Goal: Task Accomplishment & Management: Manage account settings

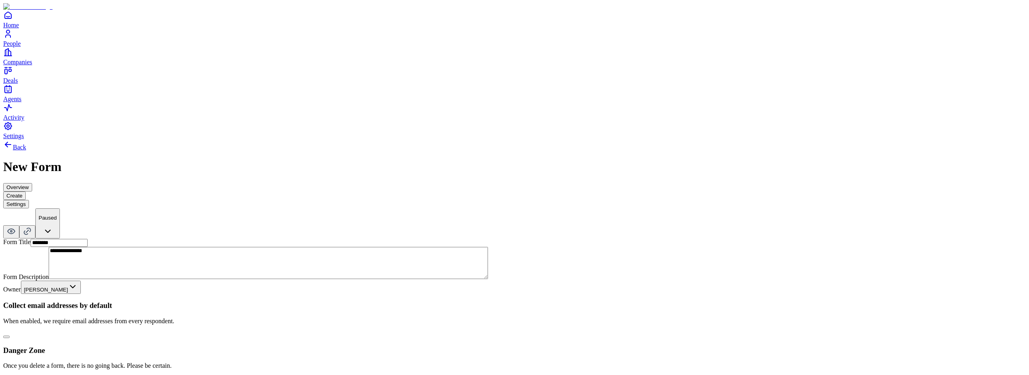
click at [10, 336] on button "button" at bounding box center [6, 337] width 6 height 2
click at [26, 192] on button "Create" at bounding box center [14, 196] width 23 height 8
click at [10, 336] on button "button" at bounding box center [6, 337] width 6 height 2
click at [26, 192] on button "Create" at bounding box center [14, 196] width 23 height 8
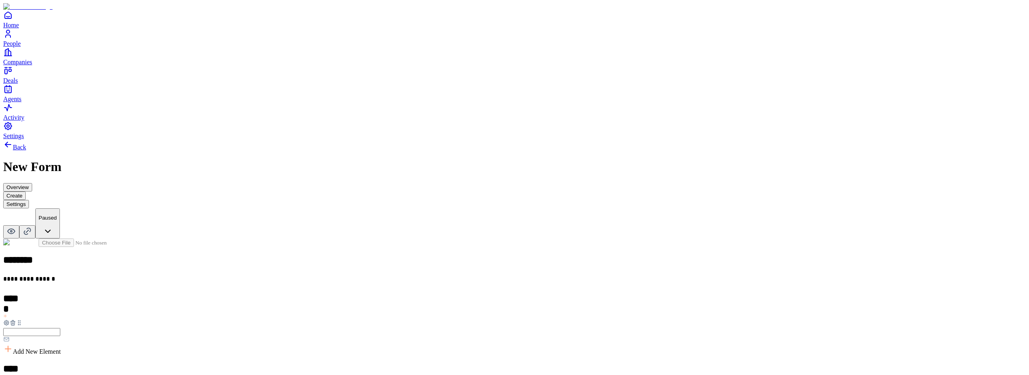
click at [403, 320] on div at bounding box center [514, 332] width 1022 height 25
click at [16, 320] on icon at bounding box center [13, 323] width 6 height 6
click at [29, 200] on button "Settings" at bounding box center [16, 204] width 26 height 8
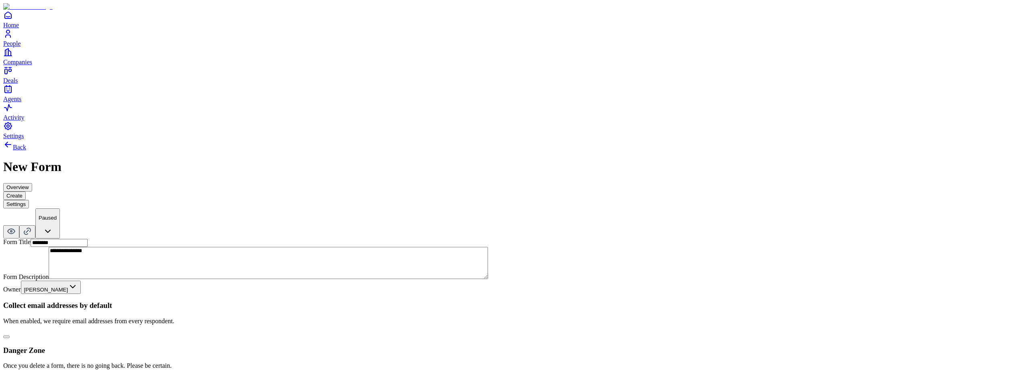
click at [564, 202] on div "**********" at bounding box center [514, 262] width 1022 height 245
click at [483, 172] on html "**********" at bounding box center [514, 201] width 1029 height 402
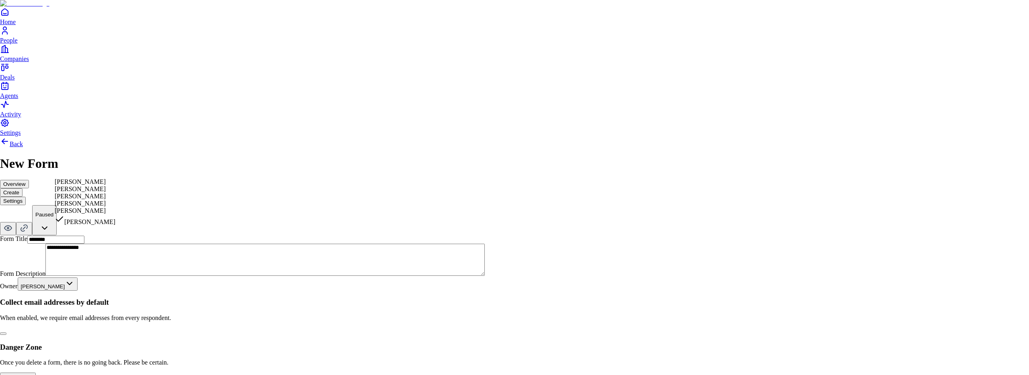
click at [600, 205] on html "**********" at bounding box center [514, 199] width 1029 height 399
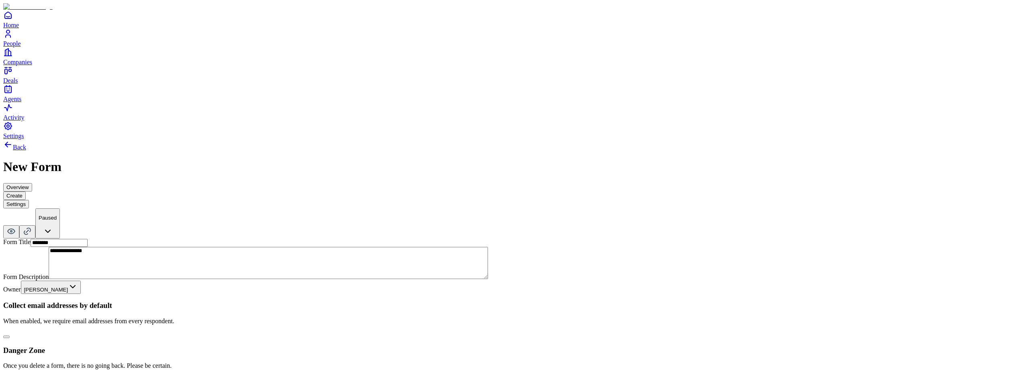
click at [10, 336] on button "button" at bounding box center [6, 337] width 6 height 2
click at [26, 192] on button "Create" at bounding box center [14, 196] width 23 height 8
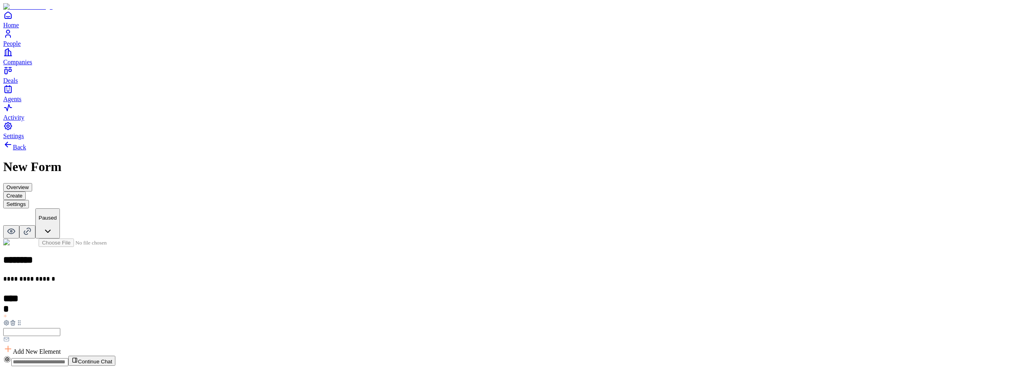
click at [29, 200] on button "Settings" at bounding box center [16, 204] width 26 height 8
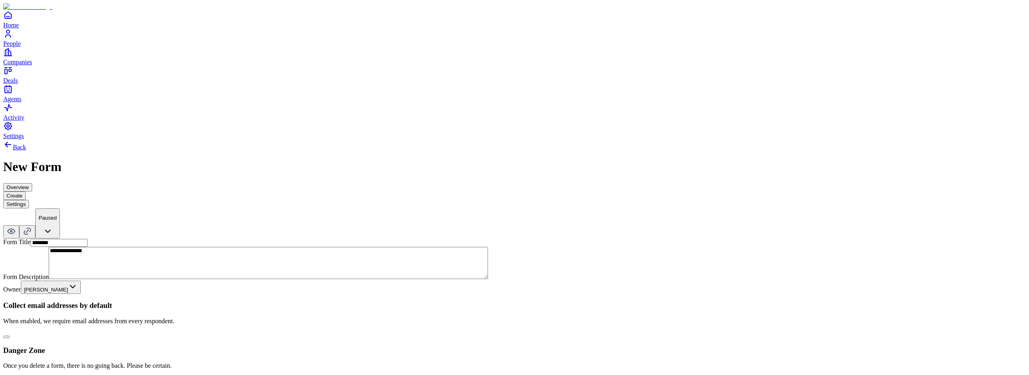
click at [26, 192] on button "Create" at bounding box center [14, 196] width 23 height 8
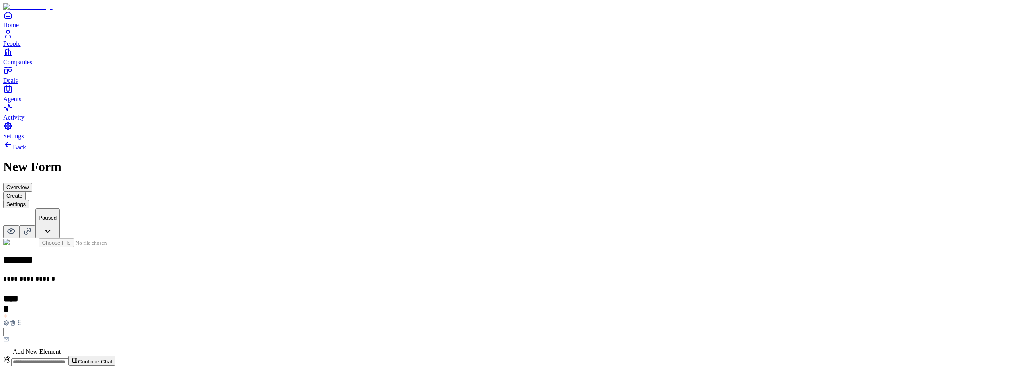
click at [29, 200] on button "Settings" at bounding box center [16, 204] width 26 height 8
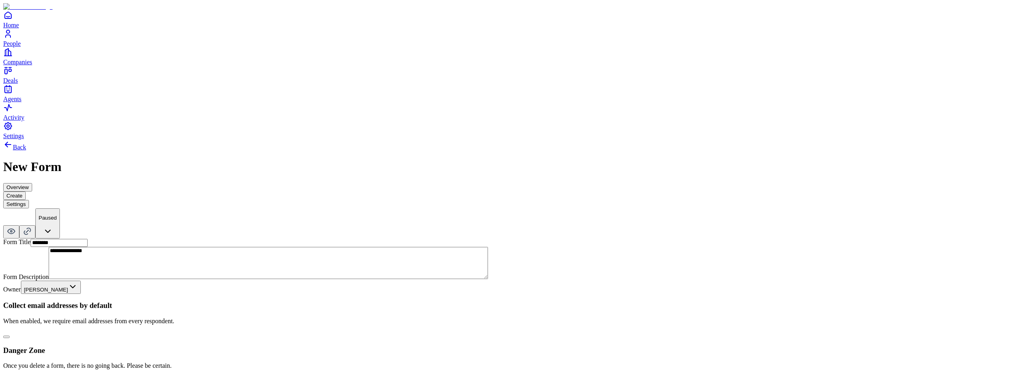
click at [26, 192] on button "Create" at bounding box center [14, 196] width 23 height 8
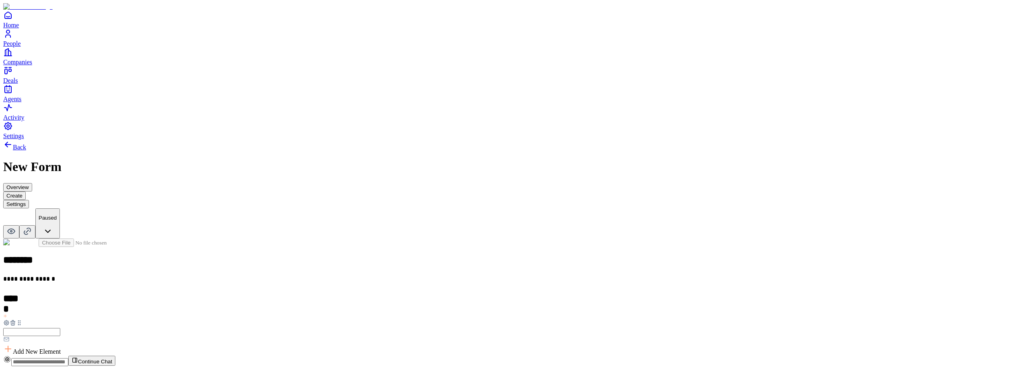
click at [13, 323] on icon at bounding box center [13, 324] width 0 height 2
click at [29, 200] on button "Settings" at bounding box center [16, 204] width 26 height 8
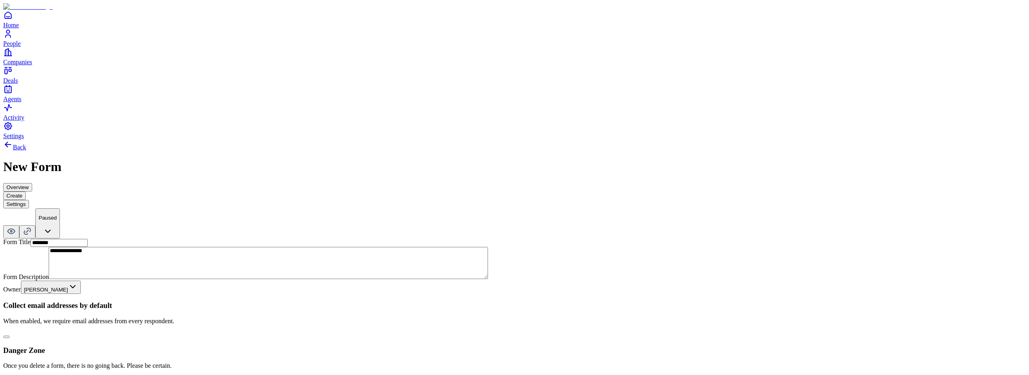
click at [26, 192] on button "Create" at bounding box center [14, 196] width 23 height 8
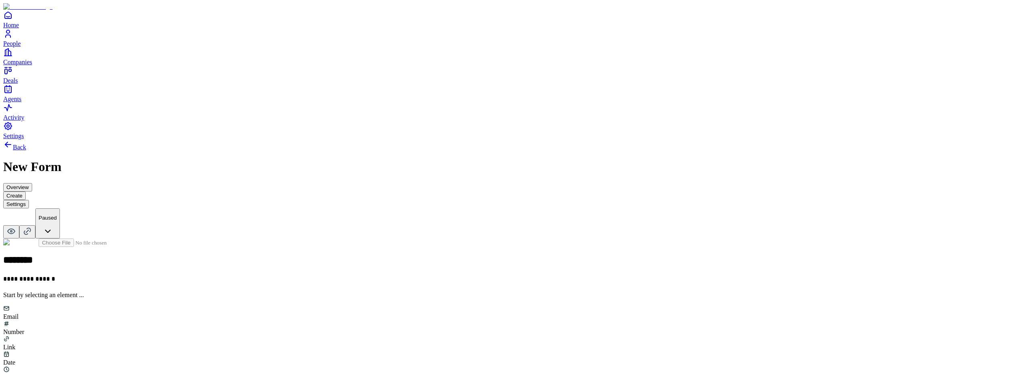
click at [29, 200] on button "Settings" at bounding box center [16, 204] width 26 height 8
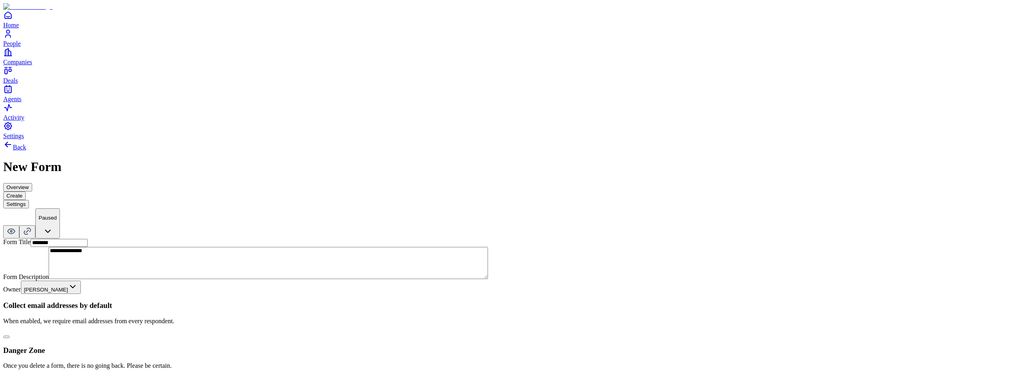
click at [10, 336] on button "button" at bounding box center [6, 337] width 6 height 2
click at [26, 192] on button "Create" at bounding box center [14, 196] width 23 height 8
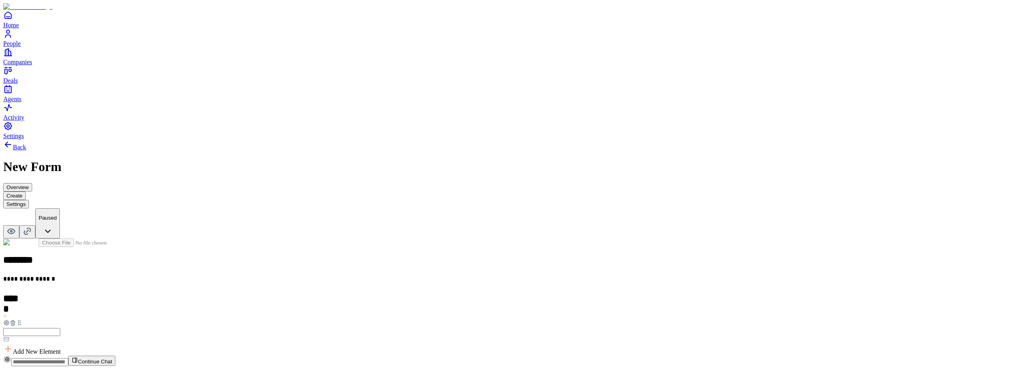
click at [29, 200] on button "Settings" at bounding box center [16, 204] width 26 height 8
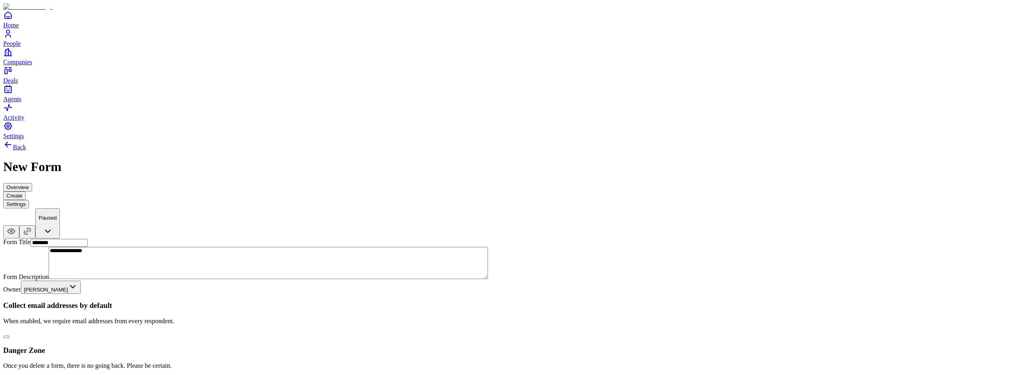
click at [10, 336] on button "button" at bounding box center [6, 337] width 6 height 2
click at [26, 192] on button "Create" at bounding box center [14, 196] width 23 height 8
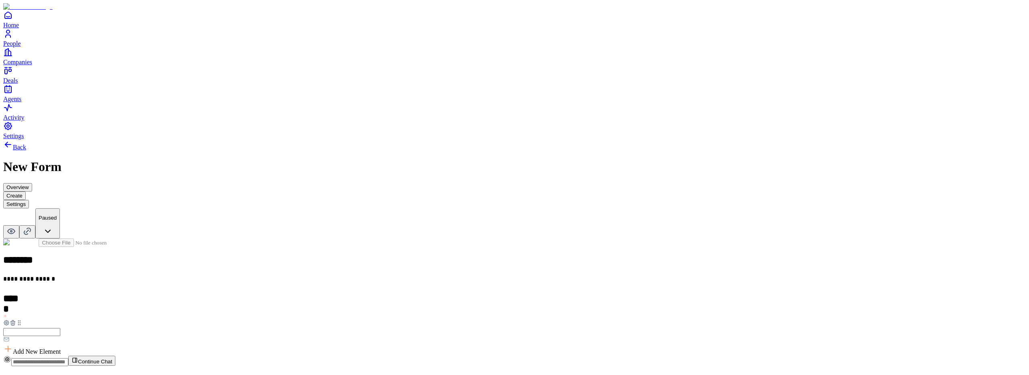
click at [29, 200] on button "Settings" at bounding box center [16, 204] width 26 height 8
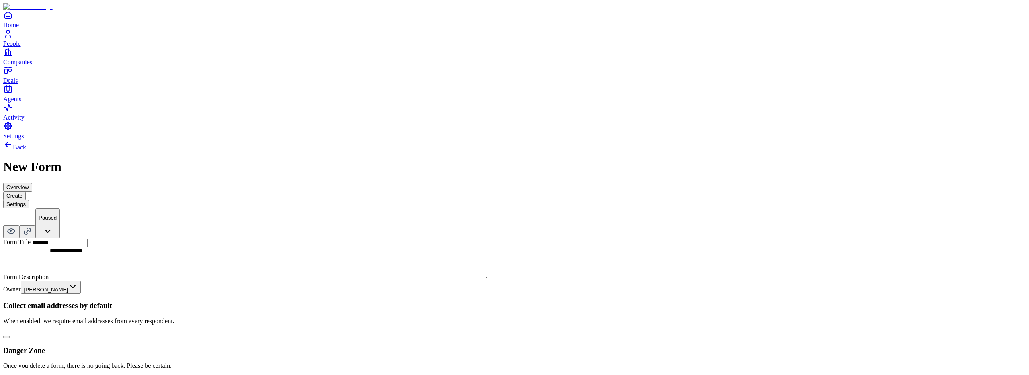
click at [26, 192] on button "Create" at bounding box center [14, 196] width 23 height 8
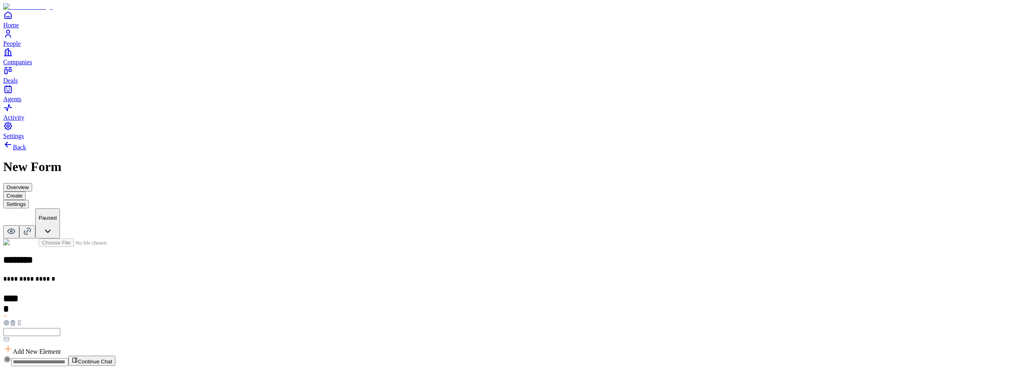
click at [29, 200] on button "Settings" at bounding box center [16, 204] width 26 height 8
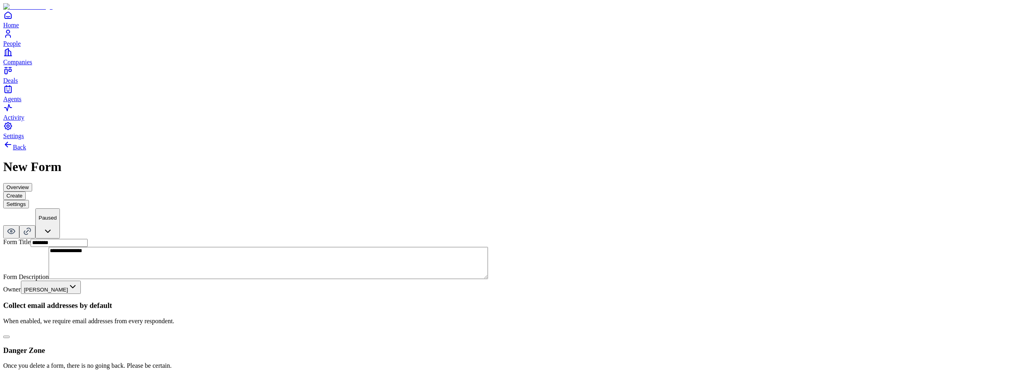
click at [26, 192] on button "Create" at bounding box center [14, 196] width 23 height 8
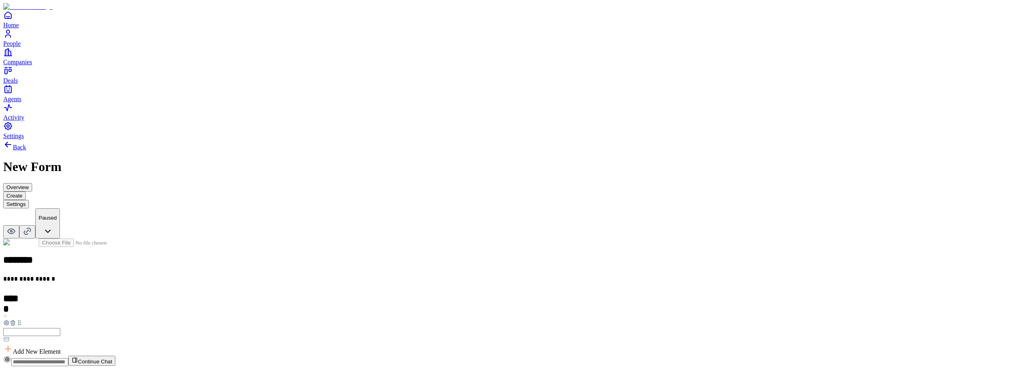
click at [29, 200] on button "Settings" at bounding box center [16, 204] width 26 height 8
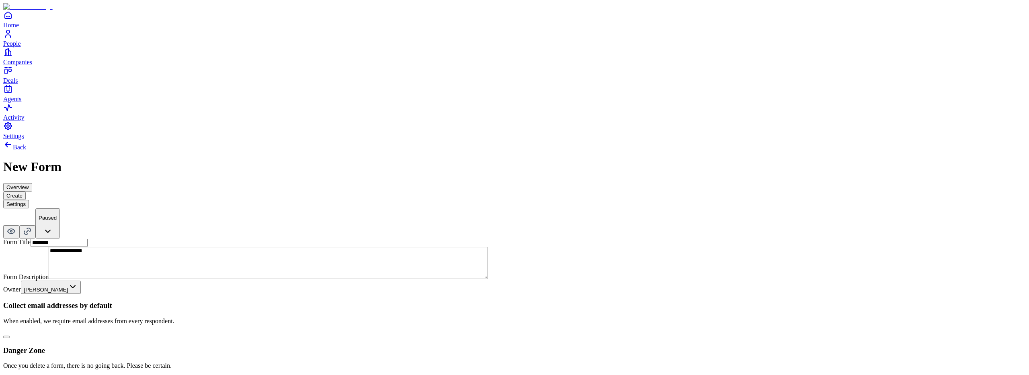
click at [26, 192] on button "Create" at bounding box center [14, 196] width 23 height 8
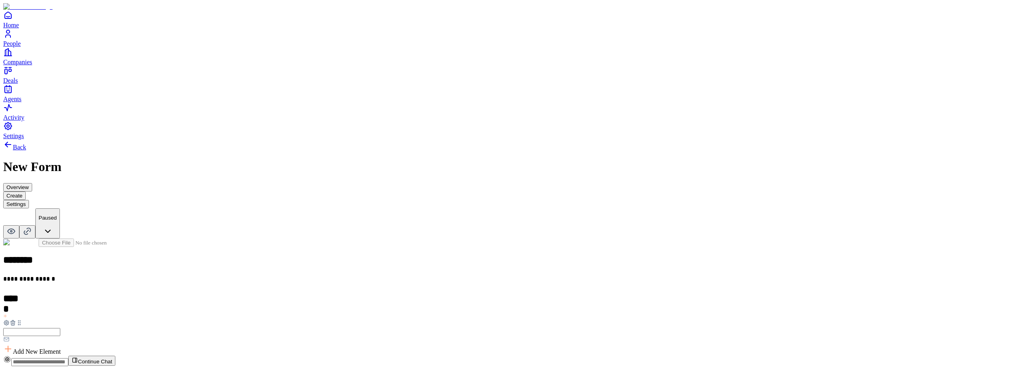
click at [16, 320] on icon at bounding box center [13, 323] width 6 height 6
click at [29, 200] on button "Settings" at bounding box center [16, 204] width 26 height 8
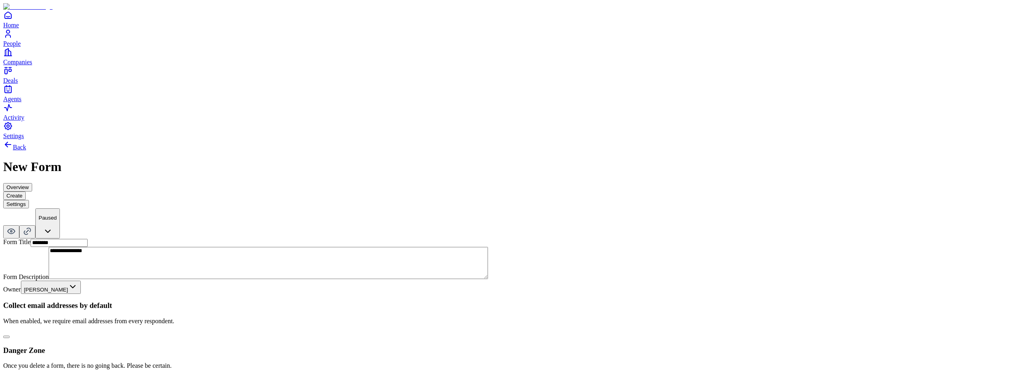
click at [26, 192] on button "Create" at bounding box center [14, 196] width 23 height 8
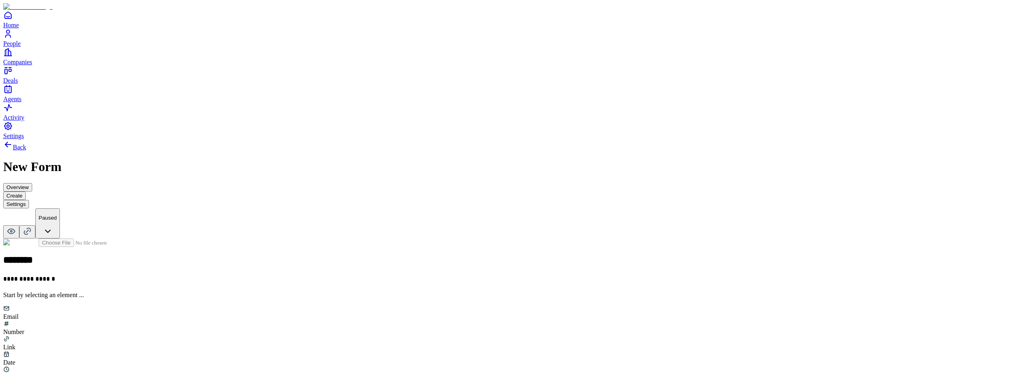
click at [29, 200] on button "Settings" at bounding box center [16, 204] width 26 height 8
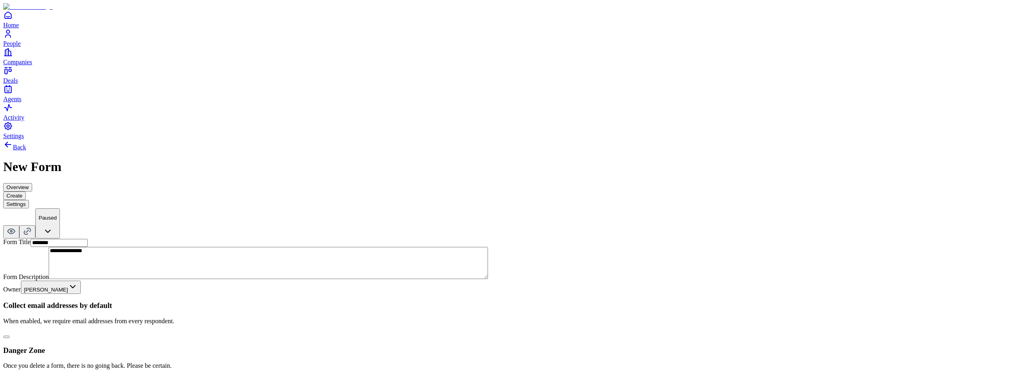
click at [10, 336] on button "button" at bounding box center [6, 337] width 6 height 2
click at [26, 192] on button "Create" at bounding box center [14, 196] width 23 height 8
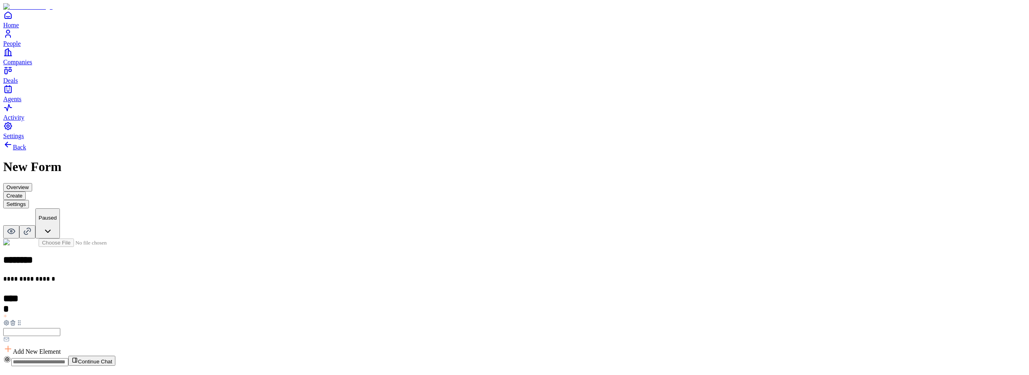
click at [29, 200] on button "Settings" at bounding box center [16, 204] width 26 height 8
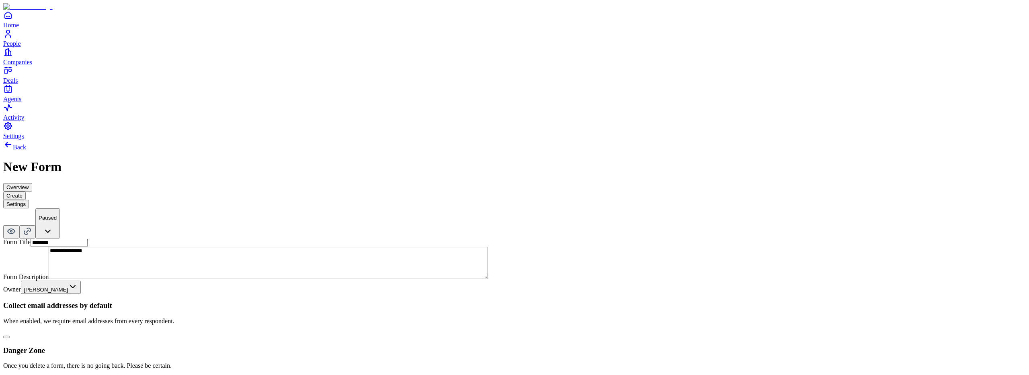
click at [10, 336] on button "button" at bounding box center [6, 337] width 6 height 2
click at [26, 192] on button "Create" at bounding box center [14, 196] width 23 height 8
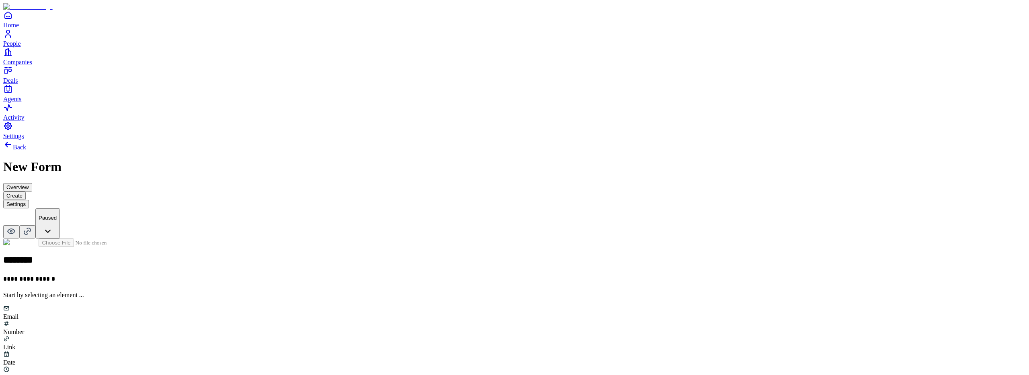
click at [29, 200] on button "Settings" at bounding box center [16, 204] width 26 height 8
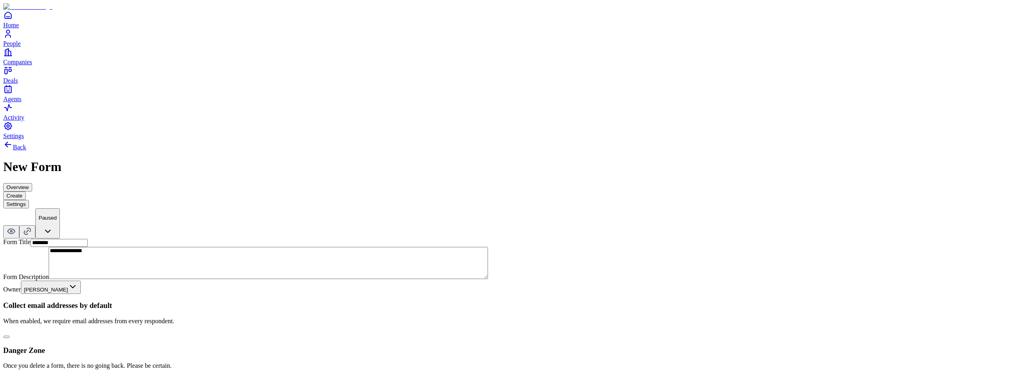
click at [10, 336] on button "button" at bounding box center [6, 337] width 6 height 2
click at [26, 192] on button "Create" at bounding box center [14, 196] width 23 height 8
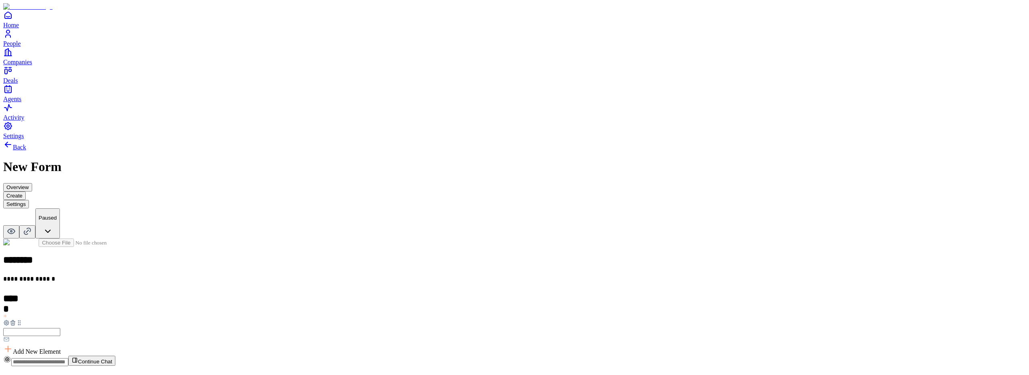
click at [29, 200] on button "Settings" at bounding box center [16, 204] width 26 height 8
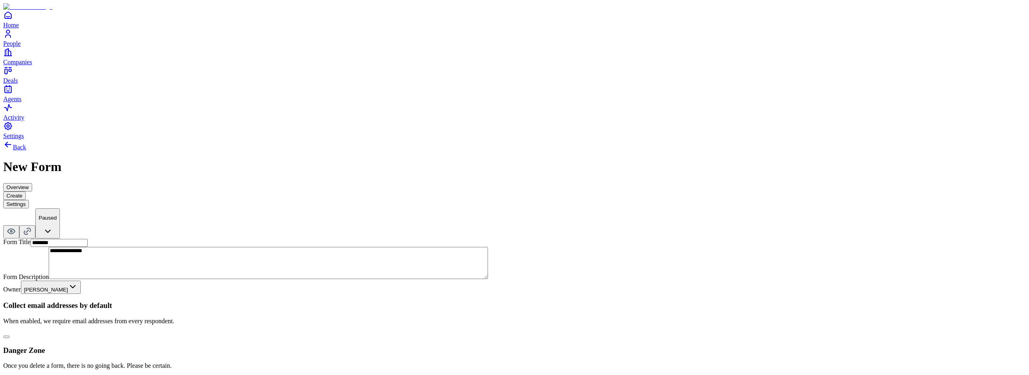
click at [10, 336] on button "button" at bounding box center [6, 337] width 6 height 2
click at [26, 192] on button "Create" at bounding box center [14, 196] width 23 height 8
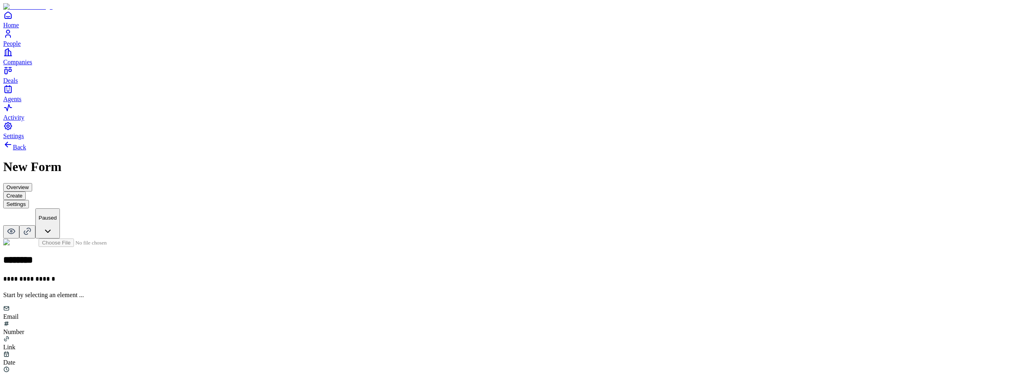
click at [29, 200] on button "Settings" at bounding box center [16, 204] width 26 height 8
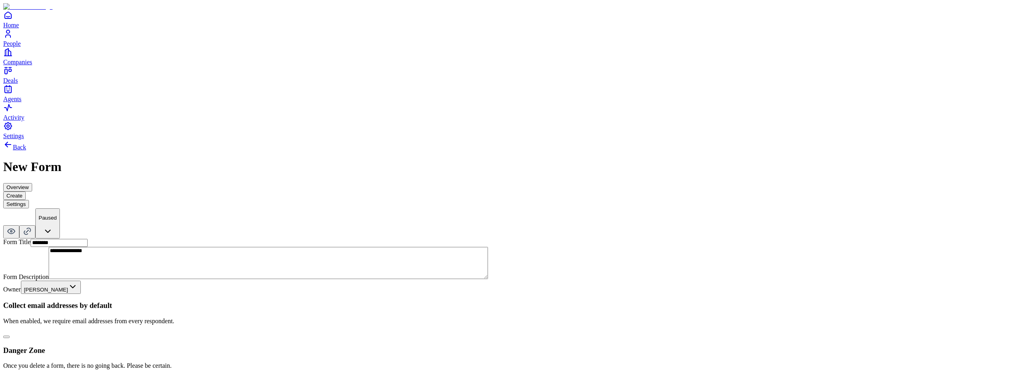
click at [10, 336] on button "button" at bounding box center [6, 337] width 6 height 2
click at [26, 192] on button "Create" at bounding box center [14, 196] width 23 height 8
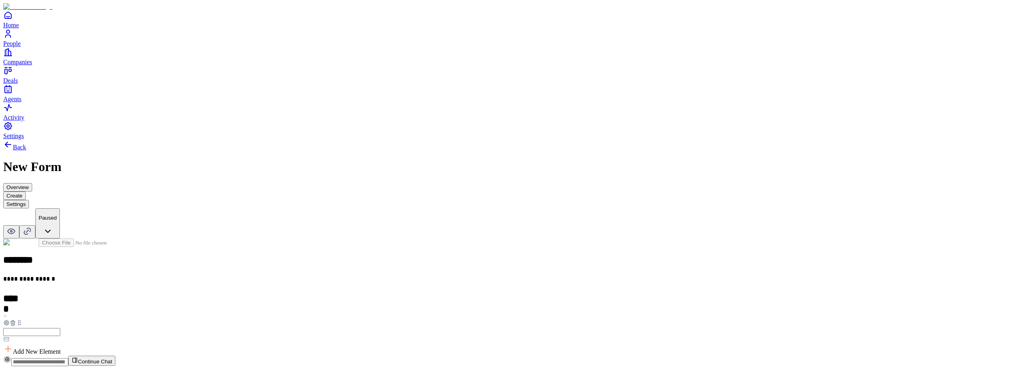
click at [29, 200] on button "Settings" at bounding box center [16, 204] width 26 height 8
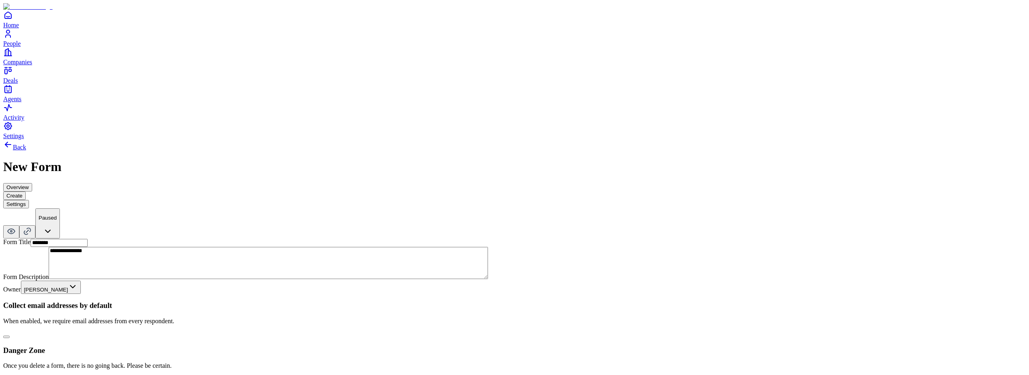
click at [10, 336] on button "button" at bounding box center [6, 337] width 6 height 2
click at [26, 192] on button "Create" at bounding box center [14, 196] width 23 height 8
